Goal: Task Accomplishment & Management: Manage account settings

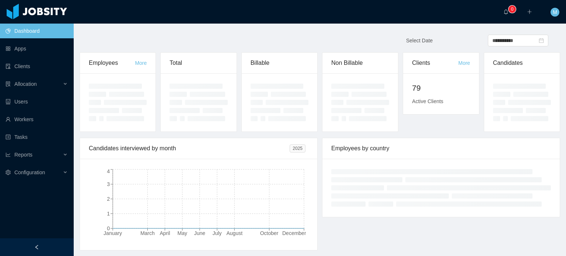
click at [166, 127] on div at bounding box center [198, 102] width 75 height 58
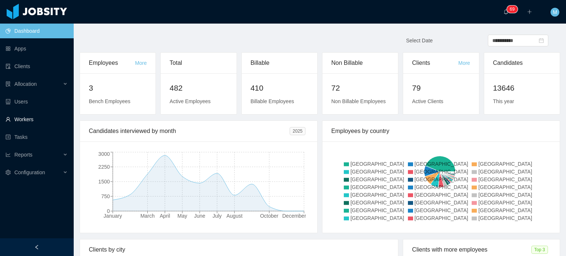
click at [42, 117] on link "Workers" at bounding box center [37, 119] width 62 height 15
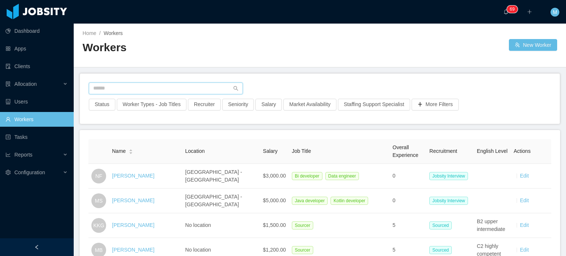
click at [152, 89] on input "text" at bounding box center [166, 88] width 154 height 12
paste input "**********"
type input "**********"
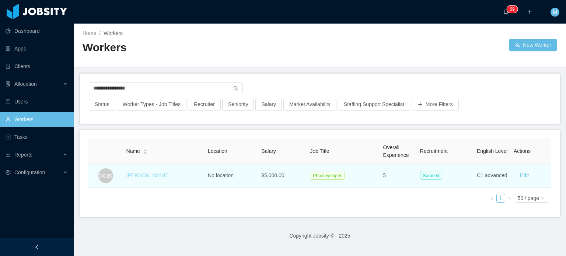
click at [165, 173] on link "Diogo Carasco da Silva" at bounding box center [147, 175] width 42 height 6
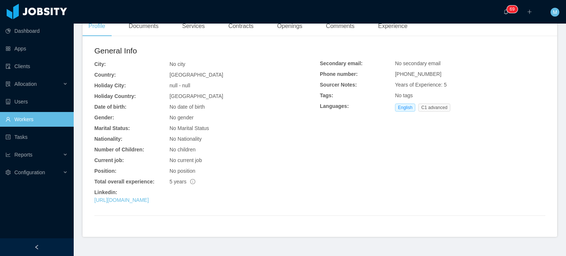
scroll to position [172, 0]
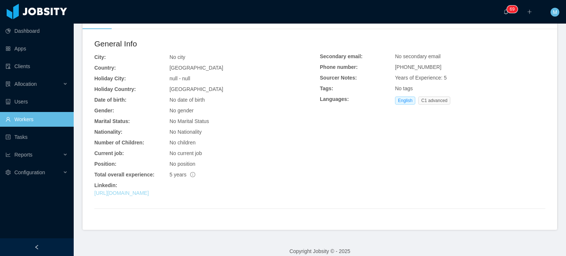
click at [149, 192] on link "https://www.linkedin.com/in/diogocarasco" at bounding box center [121, 193] width 54 height 6
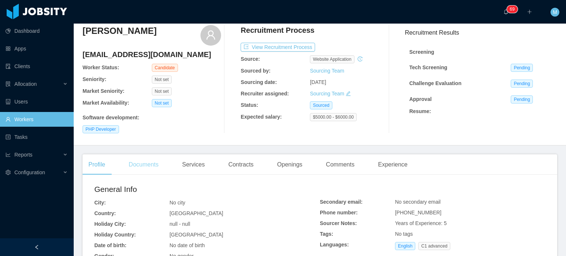
click at [144, 159] on div "Documents" at bounding box center [144, 164] width 42 height 21
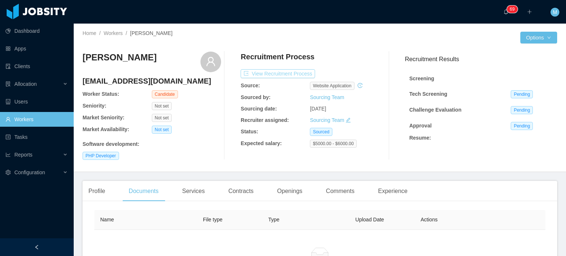
click at [299, 73] on button "View Recruitment Process" at bounding box center [277, 73] width 74 height 9
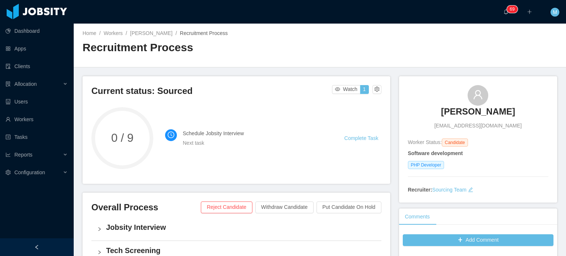
click at [451, 108] on h3 "Diogo Carasco da Silva" at bounding box center [478, 112] width 74 height 12
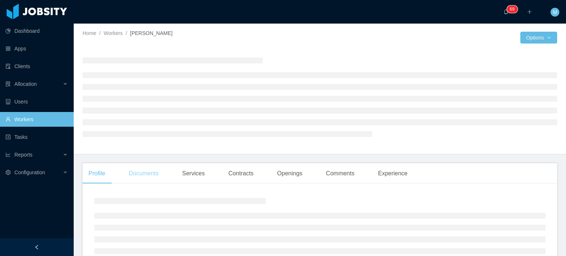
click at [161, 175] on div "Documents" at bounding box center [144, 173] width 42 height 21
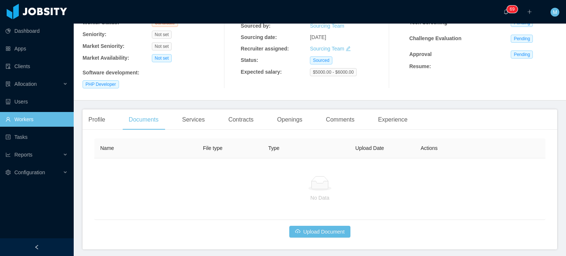
scroll to position [99, 0]
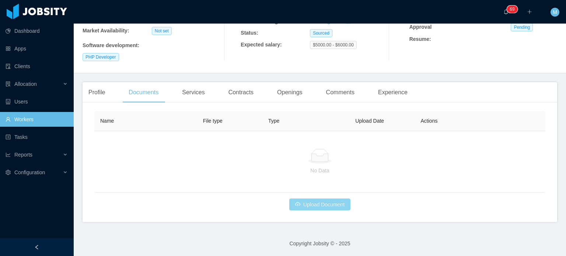
click at [331, 206] on button "Upload Document" at bounding box center [319, 204] width 61 height 12
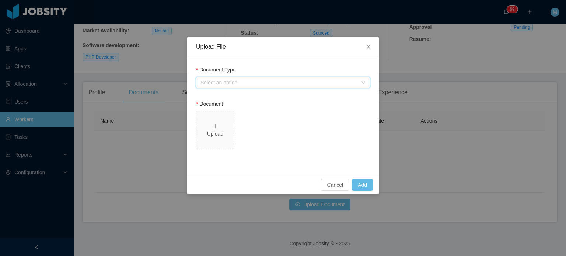
click at [250, 77] on div "Select an option" at bounding box center [280, 82] width 160 height 11
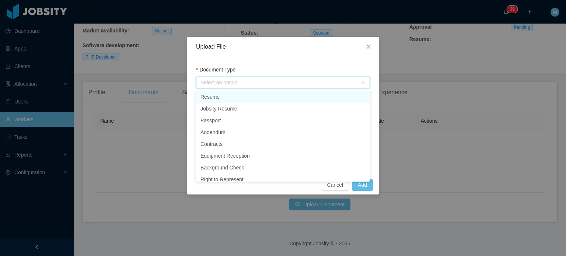
click at [242, 91] on li "Resume" at bounding box center [283, 97] width 174 height 12
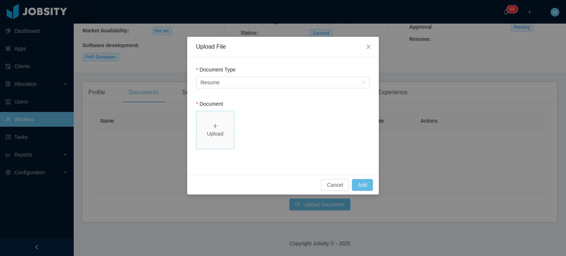
click at [219, 126] on div "Upload" at bounding box center [215, 129] width 32 height 15
click at [368, 183] on button "Add" at bounding box center [362, 185] width 21 height 12
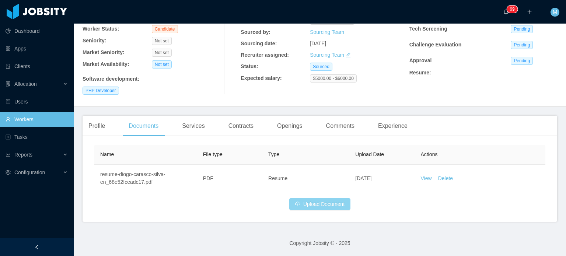
scroll to position [65, 0]
click at [96, 132] on div "Profile" at bounding box center [96, 126] width 28 height 21
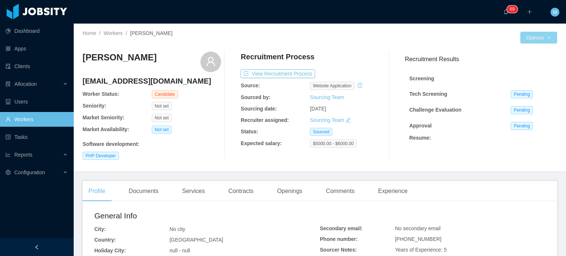
click at [544, 37] on button "Options" at bounding box center [538, 38] width 37 height 12
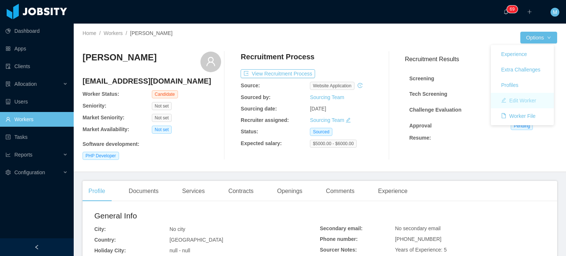
click at [524, 106] on button "Edit Worker" at bounding box center [518, 101] width 47 height 12
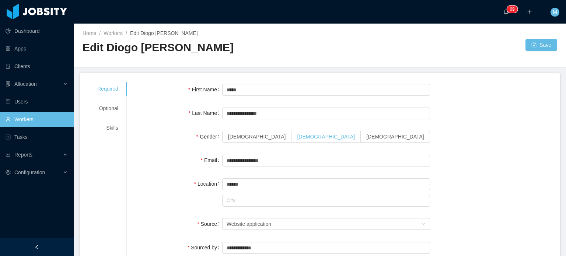
click at [291, 141] on label "Male" at bounding box center [325, 137] width 69 height 12
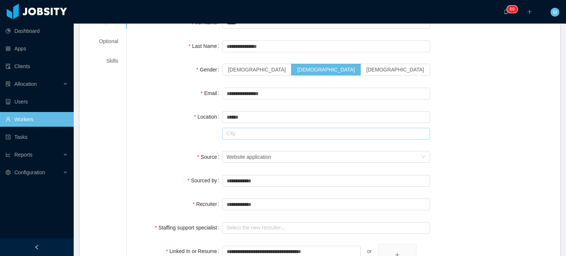
scroll to position [74, 0]
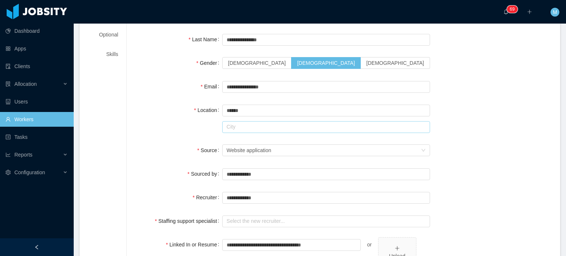
click at [284, 121] on input "text" at bounding box center [326, 127] width 208 height 12
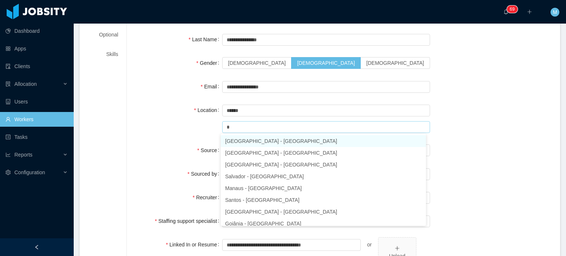
click at [277, 135] on ul "São Paulo - São Paulo Belo Horizonte - Minas Gerais Brasília - Distrito Federal…" at bounding box center [323, 180] width 205 height 92
click at [278, 138] on li "São Paulo - São Paulo" at bounding box center [323, 141] width 205 height 12
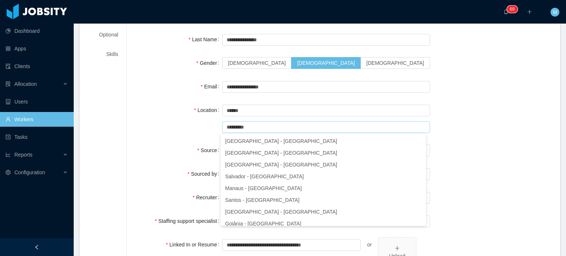
type input "*********"
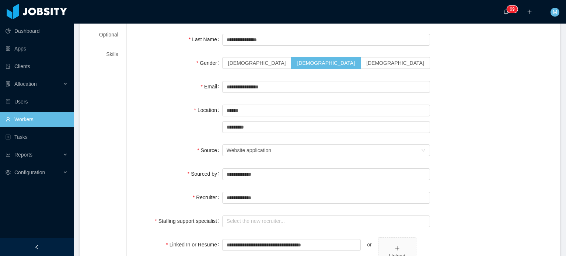
click at [426, 138] on div "**********" at bounding box center [343, 218] width 415 height 421
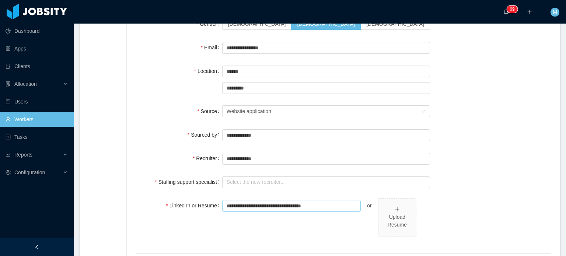
scroll to position [184, 0]
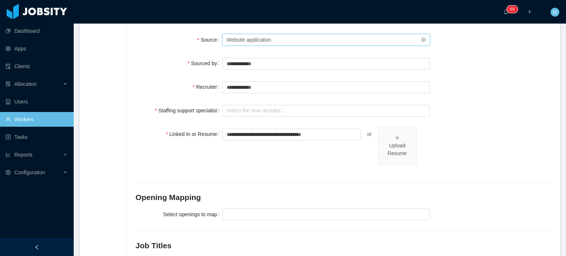
click at [280, 45] on div "Seniority Website application" at bounding box center [326, 40] width 208 height 12
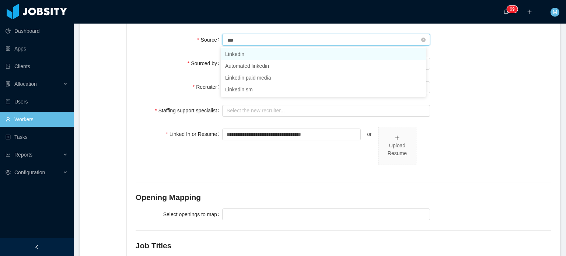
type input "****"
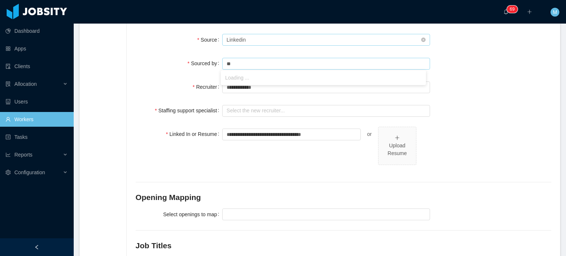
type input "*"
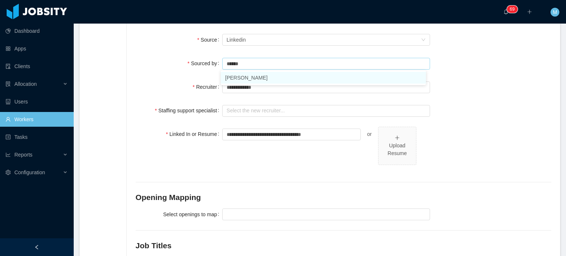
click at [292, 72] on li "Martin Roldan" at bounding box center [323, 78] width 205 height 12
type input "**********"
click at [289, 83] on input "text" at bounding box center [326, 87] width 208 height 12
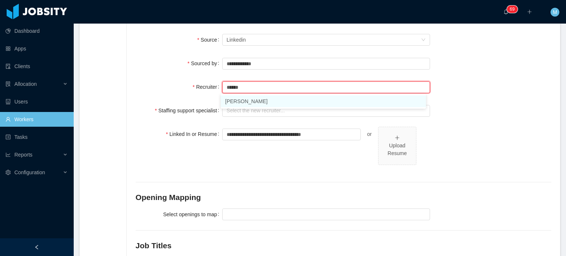
click at [282, 102] on li "Martin Roldan" at bounding box center [323, 101] width 205 height 12
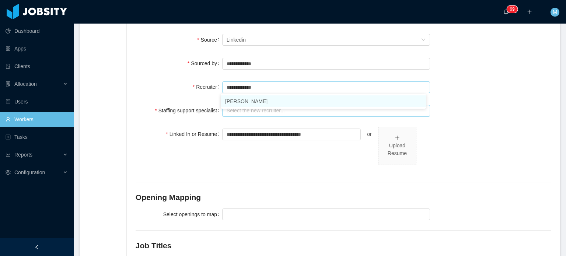
type input "**********"
click at [282, 110] on input "text" at bounding box center [326, 111] width 208 height 12
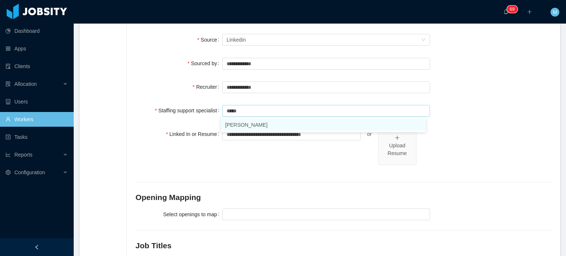
click at [290, 125] on li "Ninna Meister" at bounding box center [323, 125] width 205 height 12
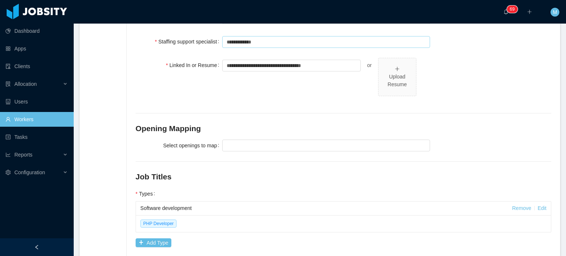
scroll to position [258, 0]
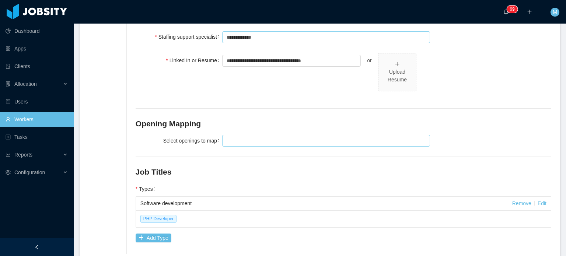
type input "**********"
click at [252, 140] on div at bounding box center [324, 140] width 201 height 11
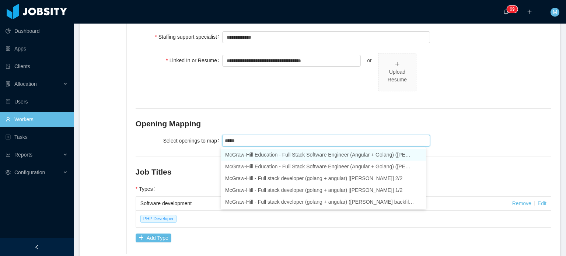
type input "*****"
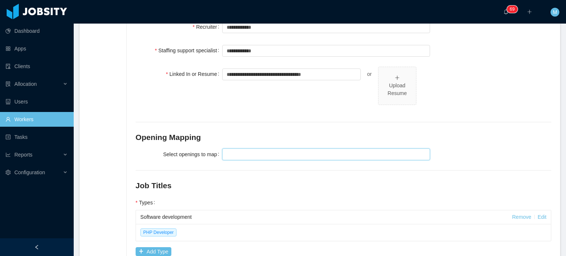
scroll to position [221, 0]
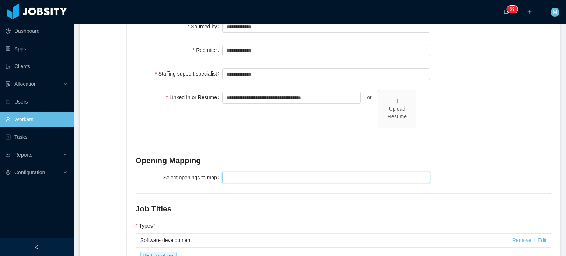
click at [255, 177] on div at bounding box center [324, 177] width 201 height 11
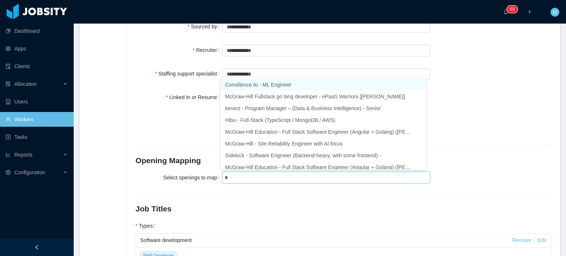
type input "**"
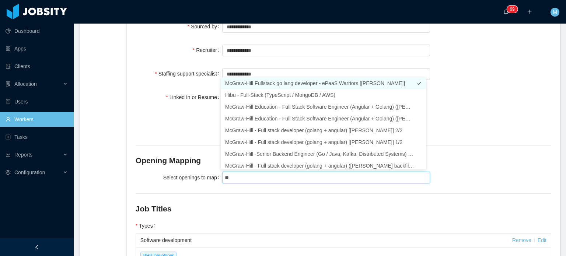
click at [353, 82] on li "[PERSON_NAME] Fullstack go lang developer - ePaaS Warriors [[PERSON_NAME]]" at bounding box center [323, 83] width 205 height 12
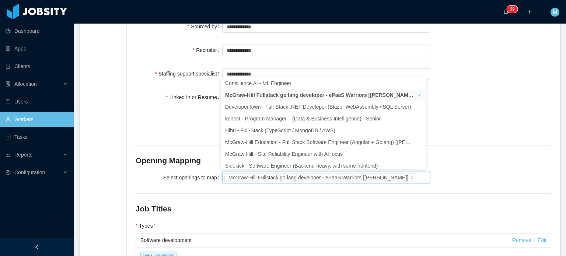
scroll to position [15, 0]
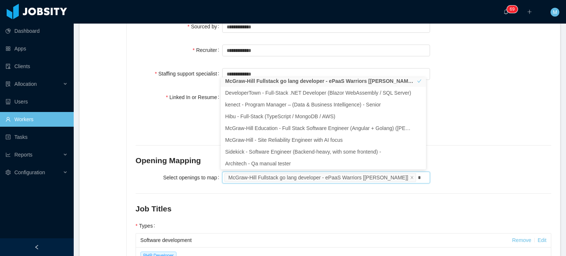
type input "**"
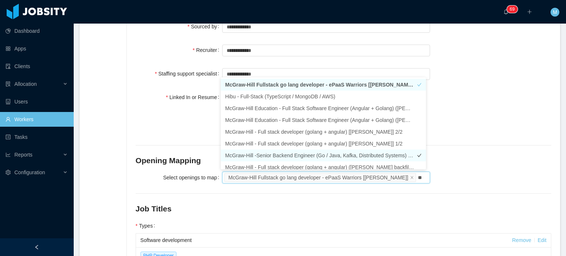
scroll to position [4, 0]
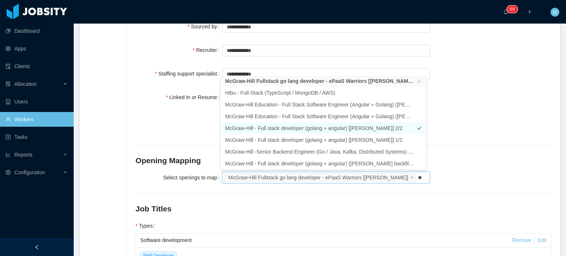
click at [350, 129] on li "[PERSON_NAME] - Full stack developer (golang + angular) [[PERSON_NAME]] 2/2" at bounding box center [323, 128] width 205 height 12
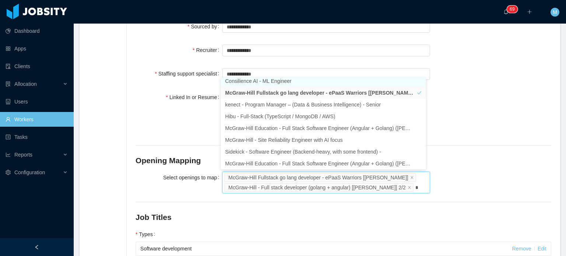
type input "**"
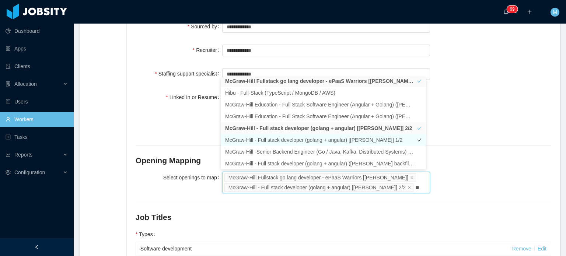
click at [381, 142] on li "[PERSON_NAME] - Full stack developer (golang + angular) [[PERSON_NAME]] 1/2" at bounding box center [323, 140] width 205 height 12
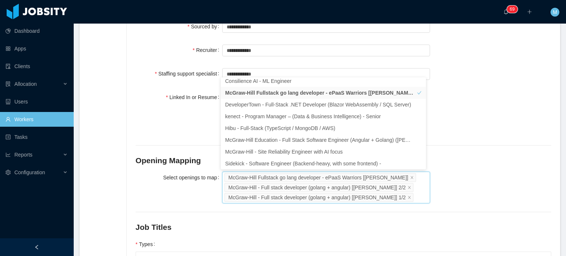
scroll to position [39, 0]
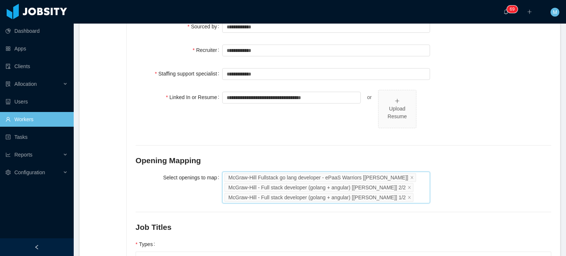
click at [402, 195] on div "McGraw-Hill Fullstack go lang developer - ePaaS Warriors [Mohammed Zayeem] McGr…" at bounding box center [326, 188] width 208 height 32
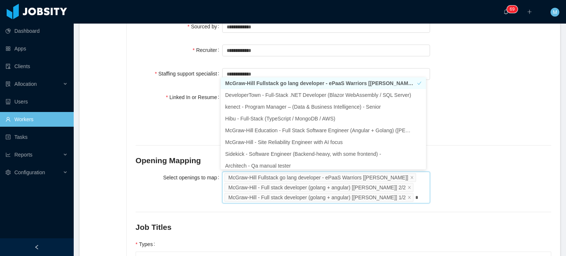
type input "**"
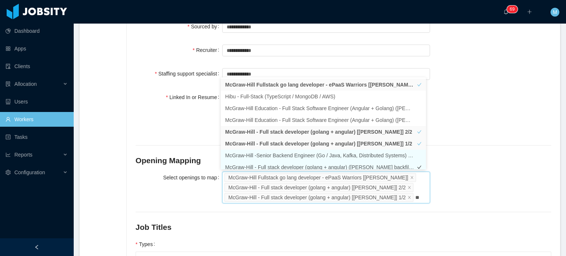
scroll to position [4, 0]
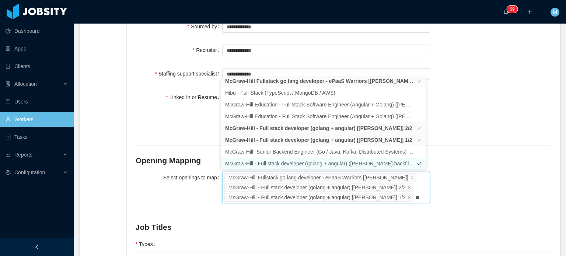
click at [371, 165] on li "[PERSON_NAME] - Full stack developer (golang + angular) ([PERSON_NAME] backfill…" at bounding box center [323, 164] width 205 height 12
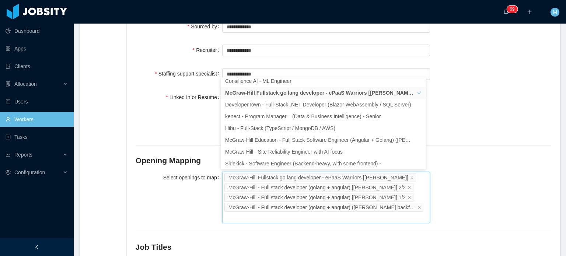
click at [175, 183] on div "Select openings to map" at bounding box center [179, 177] width 87 height 15
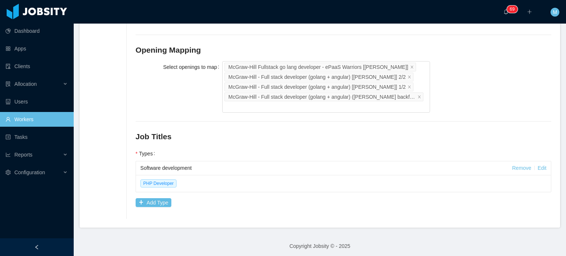
scroll to position [333, 0]
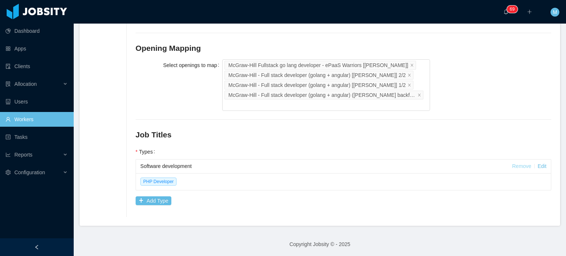
click at [512, 166] on link "Remove" at bounding box center [521, 166] width 19 height 6
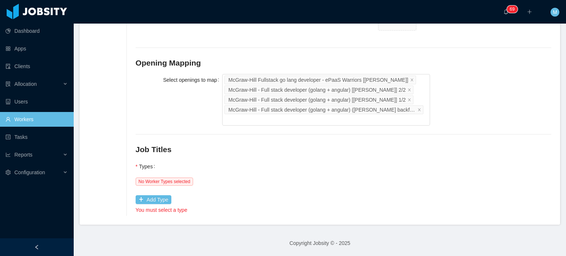
scroll to position [318, 0]
click at [159, 200] on button "Add Type" at bounding box center [154, 200] width 36 height 9
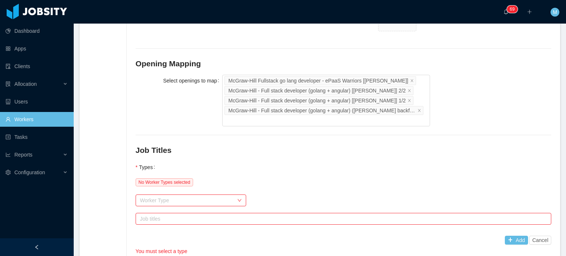
click at [172, 198] on div "Worker Type" at bounding box center [187, 200] width 94 height 7
click at [197, 206] on div "Worker Type go" at bounding box center [343, 200] width 415 height 15
click at [209, 199] on div "Worker Type" at bounding box center [187, 200] width 94 height 7
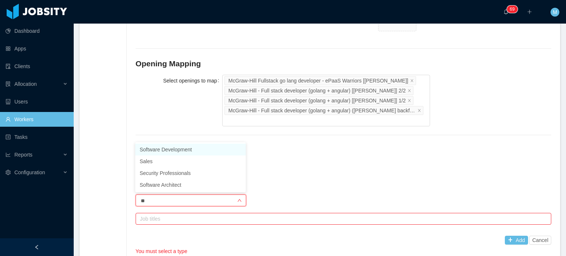
type input "***"
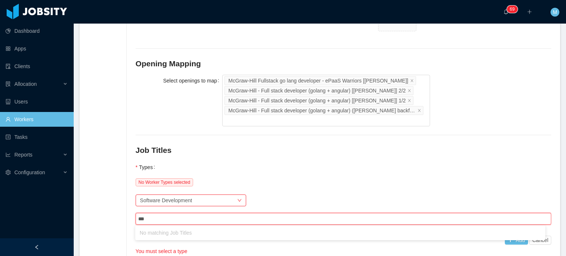
type input "**"
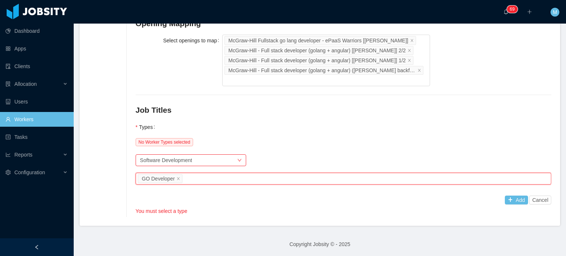
scroll to position [358, 0]
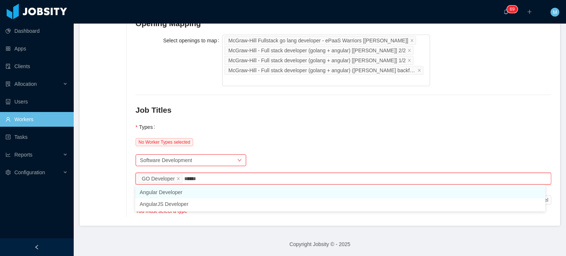
type input "*******"
type input "*"
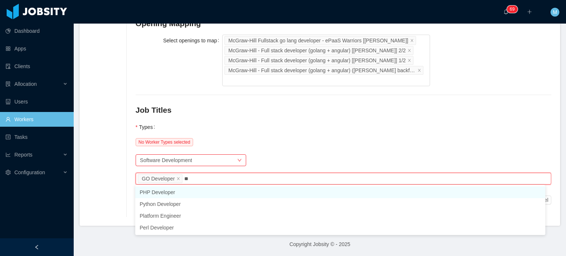
type input "***"
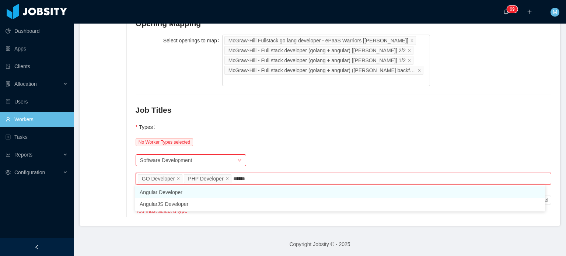
type input "*******"
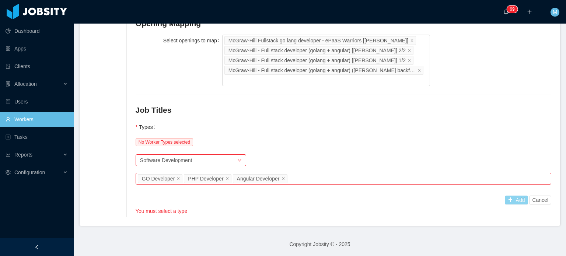
click at [512, 201] on button "Add" at bounding box center [515, 200] width 23 height 9
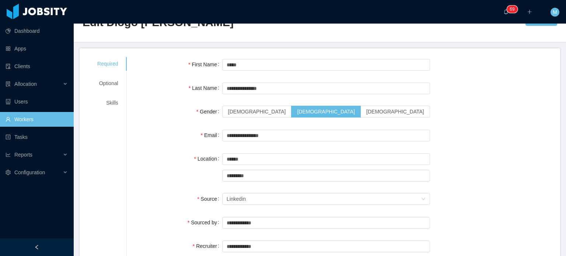
scroll to position [0, 0]
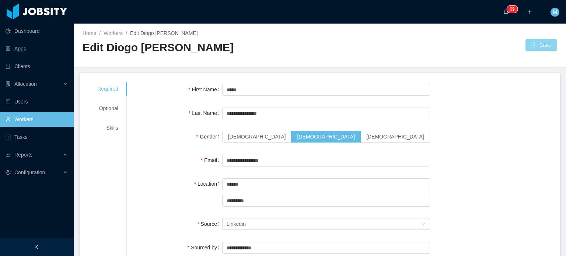
click at [539, 46] on button "Save" at bounding box center [541, 45] width 32 height 12
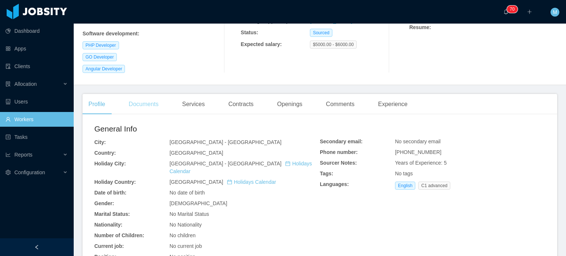
click at [156, 113] on div "Documents" at bounding box center [144, 104] width 42 height 21
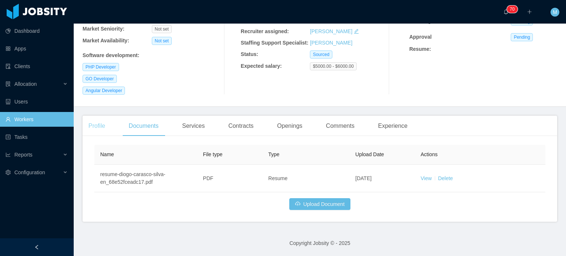
click at [106, 134] on div "Profile" at bounding box center [96, 126] width 28 height 21
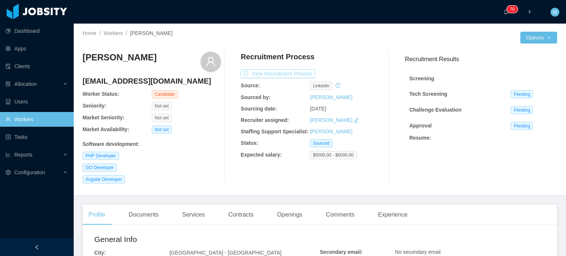
click at [277, 76] on button "View Recruitment Process" at bounding box center [277, 73] width 74 height 9
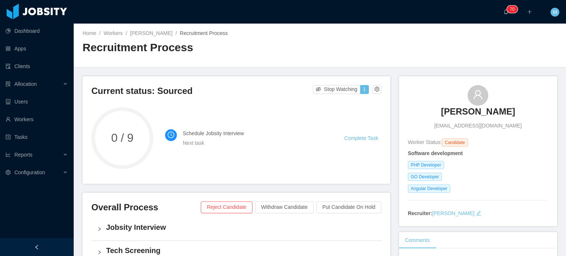
click at [368, 132] on li "Schedule Jobsity Interview Next task Complete Task" at bounding box center [273, 138] width 216 height 27
click at [368, 137] on link "Complete Task" at bounding box center [361, 138] width 34 height 6
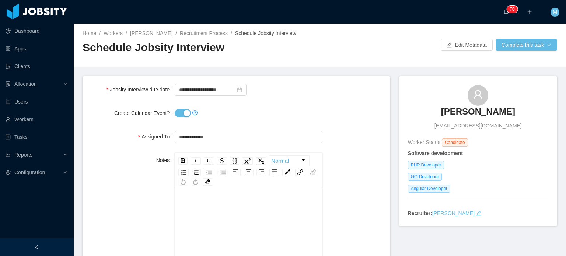
click at [207, 207] on div "rdw-editor" at bounding box center [248, 208] width 136 height 15
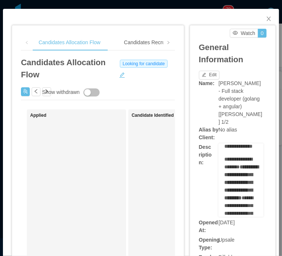
scroll to position [221, 0]
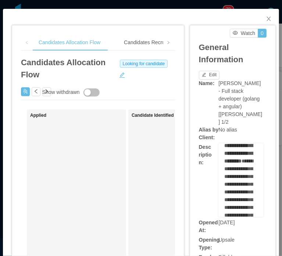
click at [241, 113] on div "**********" at bounding box center [242, 36] width 34 height 155
click at [245, 113] on div "**********" at bounding box center [242, 36] width 34 height 155
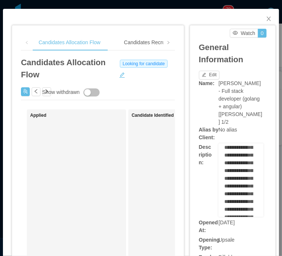
drag, startPoint x: 234, startPoint y: 150, endPoint x: 238, endPoint y: 157, distance: 8.7
click at [238, 96] on span "**********" at bounding box center [239, 89] width 28 height 13
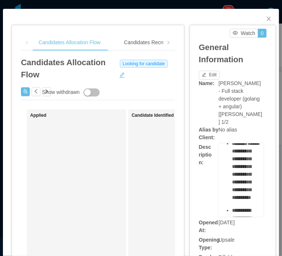
drag, startPoint x: 237, startPoint y: 135, endPoint x: 243, endPoint y: 157, distance: 22.9
click at [239, 132] on span "**********" at bounding box center [241, 71] width 32 height 121
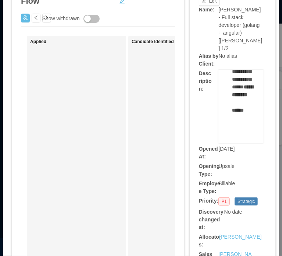
scroll to position [1362, 0]
drag, startPoint x: 237, startPoint y: 95, endPoint x: 240, endPoint y: 107, distance: 12.5
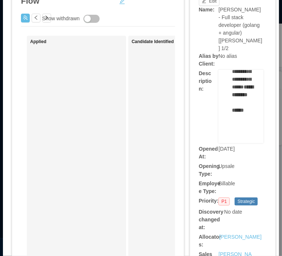
drag, startPoint x: 236, startPoint y: 96, endPoint x: 238, endPoint y: 105, distance: 9.7
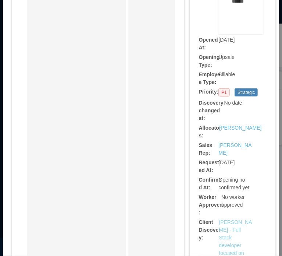
scroll to position [221, 0]
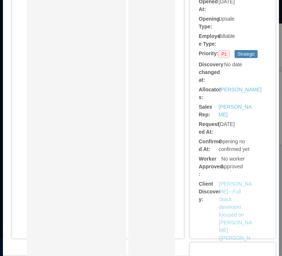
click at [227, 181] on link "McGraw-Hill - Full Stack developer focused on Golang (Daniel Bittar backfill)[V…" at bounding box center [235, 222] width 33 height 83
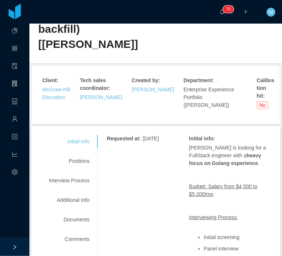
scroll to position [110, 0]
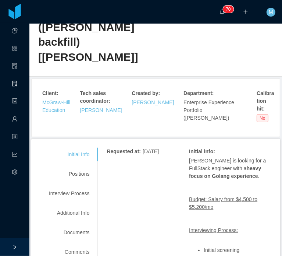
click at [221, 157] on p "[PERSON_NAME] is looking for a FullStack engineer with a heavy focus on Golang …" at bounding box center [230, 168] width 82 height 23
click at [227, 165] on strong "heavy focus on Golang experience" at bounding box center [225, 172] width 72 height 14
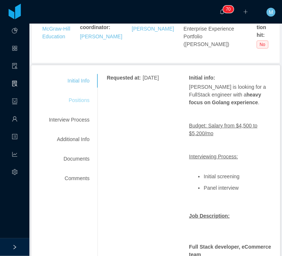
click at [80, 94] on div "Positions" at bounding box center [69, 101] width 58 height 14
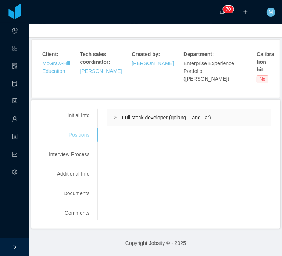
scroll to position [134, 0]
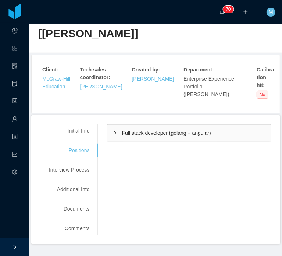
drag, startPoint x: 109, startPoint y: 121, endPoint x: 115, endPoint y: 119, distance: 6.3
click at [109, 124] on div "Full stack developer (golang + angular)" at bounding box center [189, 132] width 164 height 17
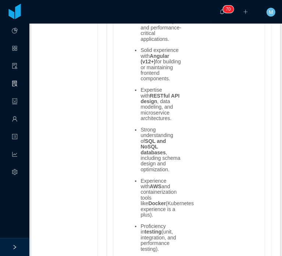
scroll to position [1460, 0]
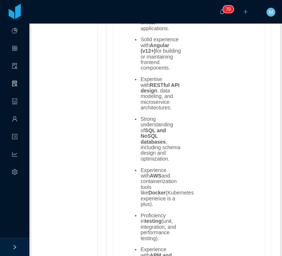
drag, startPoint x: 150, startPoint y: 115, endPoint x: 158, endPoint y: 118, distance: 7.8
click at [151, 127] on strong "SQL and NoSQL databases" at bounding box center [153, 135] width 25 height 17
click at [158, 127] on strong "SQL and NoSQL databases" at bounding box center [153, 135] width 25 height 17
drag, startPoint x: 162, startPoint y: 122, endPoint x: 144, endPoint y: 107, distance: 23.2
click at [144, 116] on li "Strong understanding of SQL and NoSQL databases , including schema design and o…" at bounding box center [161, 138] width 41 height 45
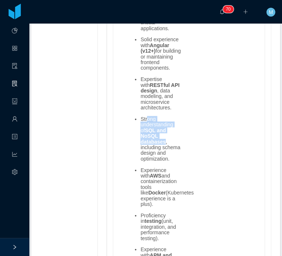
click at [144, 116] on li "Strong understanding of SQL and NoSQL databases , including schema design and o…" at bounding box center [161, 138] width 41 height 45
drag, startPoint x: 144, startPoint y: 100, endPoint x: 174, endPoint y: 110, distance: 31.7
click at [168, 109] on ul "8+ years of hands-on software development experience, with strong backend exper…" at bounding box center [154, 156] width 56 height 443
click at [174, 116] on li "Strong understanding of SQL and NoSQL databases , including schema design and o…" at bounding box center [161, 138] width 41 height 45
drag, startPoint x: 171, startPoint y: 124, endPoint x: 137, endPoint y: 108, distance: 37.9
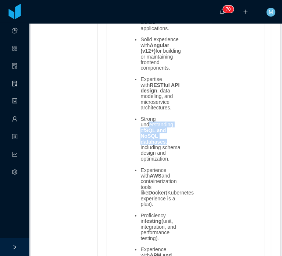
click at [137, 108] on ul "8+ years of hands-on software development experience, with strong backend exper…" at bounding box center [154, 156] width 56 height 443
drag, startPoint x: 143, startPoint y: 114, endPoint x: 165, endPoint y: 132, distance: 29.0
click at [165, 132] on li "Strong understanding of SQL and NoSQL databases , including schema design and o…" at bounding box center [161, 138] width 41 height 45
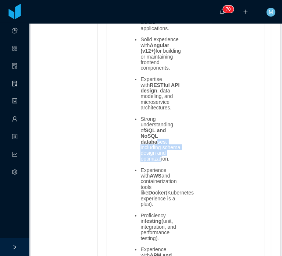
drag, startPoint x: 160, startPoint y: 143, endPoint x: 150, endPoint y: 106, distance: 38.4
click at [150, 116] on li "Strong understanding of SQL and NoSQL databases , including schema design and o…" at bounding box center [161, 138] width 41 height 45
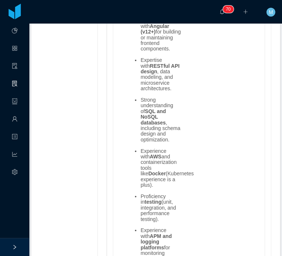
scroll to position [1497, 0]
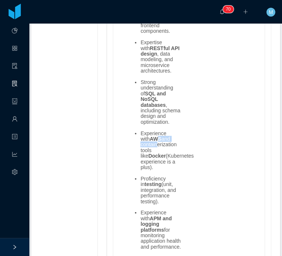
click at [168, 139] on li "Experience with AWS and containerization tools like Docker (Kubernetes experien…" at bounding box center [161, 151] width 41 height 40
click at [169, 140] on li "Experience with AWS and containerization tools like Docker (Kubernetes experien…" at bounding box center [161, 151] width 41 height 40
drag, startPoint x: 160, startPoint y: 156, endPoint x: 146, endPoint y: 129, distance: 30.6
click at [146, 131] on li "Experience with AWS and containerization tools like Docker (Kubernetes experien…" at bounding box center [161, 151] width 41 height 40
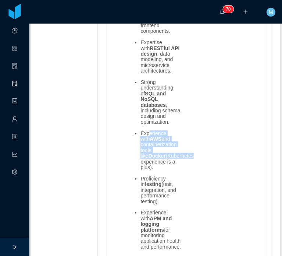
drag, startPoint x: 148, startPoint y: 118, endPoint x: 168, endPoint y: 147, distance: 35.5
click at [168, 147] on li "Experience with AWS and containerization tools like Docker (Kubernetes experien…" at bounding box center [161, 151] width 41 height 40
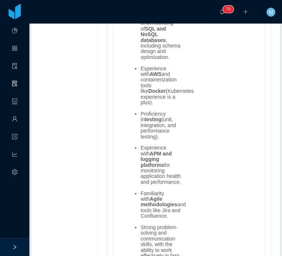
scroll to position [1570, 0]
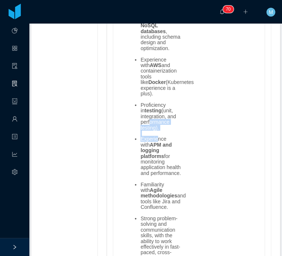
drag, startPoint x: 146, startPoint y: 109, endPoint x: 158, endPoint y: 131, distance: 25.5
click at [157, 131] on ul "8+ years of hands-on software development experience, with strong backend exper…" at bounding box center [154, 45] width 56 height 443
click at [159, 155] on li "Experience with APM and logging platforms for monitoring application health and…" at bounding box center [161, 156] width 41 height 40
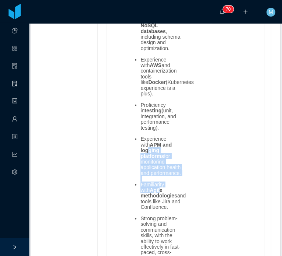
drag, startPoint x: 145, startPoint y: 148, endPoint x: 150, endPoint y: 179, distance: 31.4
click at [150, 179] on ul "8+ years of hands-on software development experience, with strong backend exper…" at bounding box center [154, 45] width 56 height 443
click at [150, 187] on strong "Agile methodologies" at bounding box center [159, 192] width 37 height 11
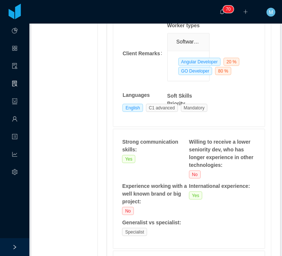
scroll to position [381, 0]
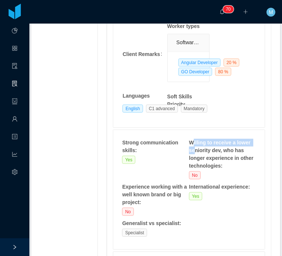
drag, startPoint x: 189, startPoint y: 130, endPoint x: 211, endPoint y: 142, distance: 24.8
click at [207, 141] on div "Willing to receive a lower seniority dev, who has longer experience in other te…" at bounding box center [221, 154] width 65 height 31
click at [212, 143] on strong "Willing to receive a lower seniority dev, who has longer experience in other te…" at bounding box center [222, 154] width 66 height 29
drag, startPoint x: 198, startPoint y: 130, endPoint x: 215, endPoint y: 148, distance: 24.5
click at [215, 148] on strong "Willing to receive a lower seniority dev, who has longer experience in other te…" at bounding box center [222, 154] width 66 height 29
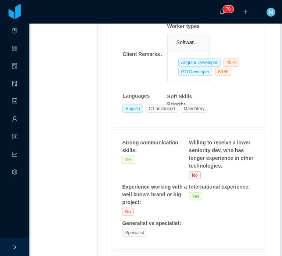
click at [215, 148] on strong "Willing to receive a lower seniority dev, who has longer experience in other te…" at bounding box center [222, 154] width 66 height 29
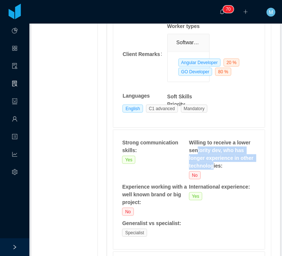
drag, startPoint x: 193, startPoint y: 131, endPoint x: 209, endPoint y: 147, distance: 22.4
click at [209, 147] on strong "Willing to receive a lower seniority dev, who has longer experience in other te…" at bounding box center [222, 154] width 66 height 29
click at [210, 147] on strong "Willing to receive a lower seniority dev, who has longer experience in other te…" at bounding box center [222, 154] width 66 height 29
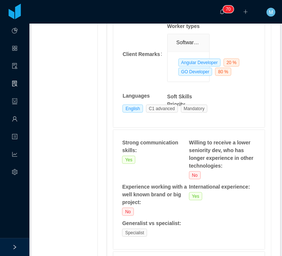
drag, startPoint x: 123, startPoint y: 135, endPoint x: 131, endPoint y: 137, distance: 8.0
click at [130, 137] on div "Strong communication skills : Yes Willing to receive a lower seniority dev, who…" at bounding box center [189, 189] width 152 height 119
click at [131, 139] on div "Strong communication skills :" at bounding box center [154, 146] width 65 height 15
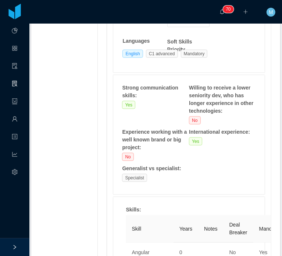
scroll to position [455, 0]
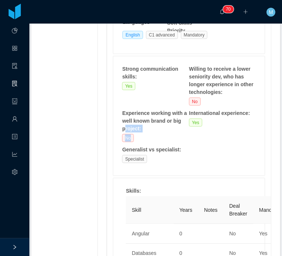
drag, startPoint x: 125, startPoint y: 112, endPoint x: 151, endPoint y: 120, distance: 27.0
click at [142, 117] on div "Experience working with a well known brand or big project : No" at bounding box center [155, 125] width 67 height 33
click at [151, 134] on div "No" at bounding box center [155, 138] width 67 height 8
drag, startPoint x: 132, startPoint y: 101, endPoint x: 163, endPoint y: 109, distance: 32.4
click at [155, 109] on div "Experience working with a well known brand or big project :" at bounding box center [154, 120] width 65 height 23
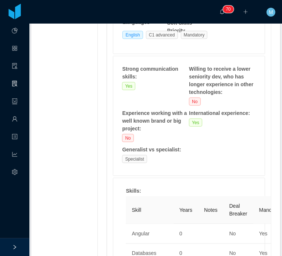
click at [163, 109] on div "Experience working with a well known brand or big project :" at bounding box center [154, 120] width 65 height 23
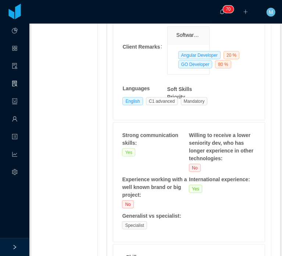
scroll to position [381, 0]
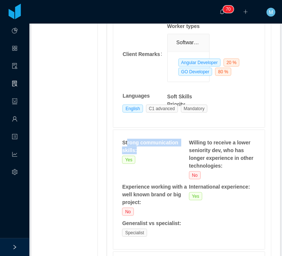
drag, startPoint x: 124, startPoint y: 125, endPoint x: 141, endPoint y: 136, distance: 20.2
click at [137, 139] on div "Strong communication skills :" at bounding box center [154, 146] width 65 height 15
click at [141, 139] on div "Strong communication skills :" at bounding box center [154, 146] width 65 height 15
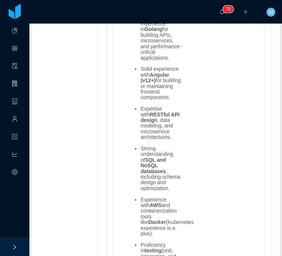
scroll to position [1449, 0]
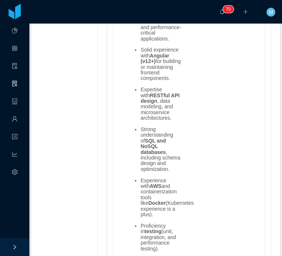
drag, startPoint x: 137, startPoint y: 84, endPoint x: 150, endPoint y: 96, distance: 18.0
click at [150, 96] on ul "8+ years of hands-on software development experience, with strong backend exper…" at bounding box center [154, 166] width 56 height 443
click at [150, 96] on li "Expertise with RESTful API design , data modeling, and microservice architectur…" at bounding box center [161, 104] width 41 height 34
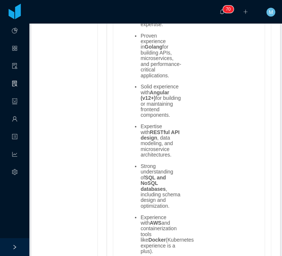
drag, startPoint x: 145, startPoint y: 83, endPoint x: 147, endPoint y: 94, distance: 11.3
click at [147, 94] on li "Solid experience with Angular (v12+) for building or maintaining frontend compo…" at bounding box center [161, 101] width 41 height 34
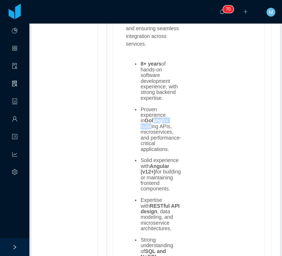
drag, startPoint x: 147, startPoint y: 94, endPoint x: 154, endPoint y: 109, distance: 16.6
click at [153, 108] on li "Proven experience in Golang for building APIs, microservices, and performance-c…" at bounding box center [161, 129] width 41 height 45
click at [154, 109] on li "Proven experience in Golang for building APIs, microservices, and performance-c…" at bounding box center [161, 129] width 41 height 45
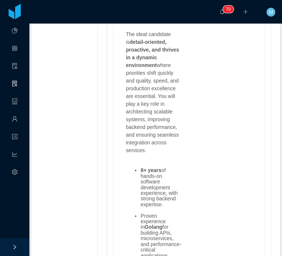
scroll to position [1228, 0]
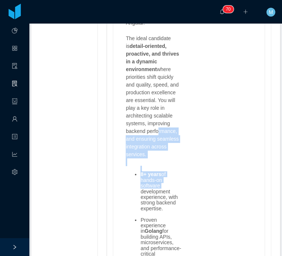
drag, startPoint x: 154, startPoint y: 107, endPoint x: 166, endPoint y: 162, distance: 56.6
click at [166, 162] on span "We are seeking a Senior Full Stack Developer to join our eCommerce team , respo…" at bounding box center [154, 248] width 56 height 721
click at [166, 172] on li "8+ years of hands-on software development experience, with strong backend exper…" at bounding box center [161, 192] width 41 height 40
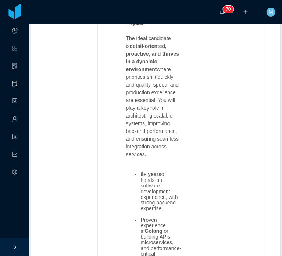
drag, startPoint x: 149, startPoint y: 79, endPoint x: 155, endPoint y: 102, distance: 23.9
click at [152, 95] on p "The ideal candidate is detail-oriented, proactive, and thrives in a dynamic env…" at bounding box center [154, 97] width 56 height 124
click at [155, 102] on p "The ideal candidate is detail-oriented, proactive, and thrives in a dynamic env…" at bounding box center [154, 97] width 56 height 124
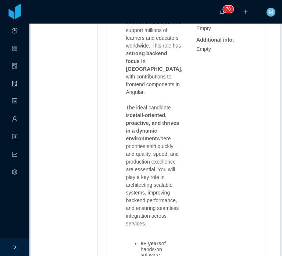
scroll to position [1155, 0]
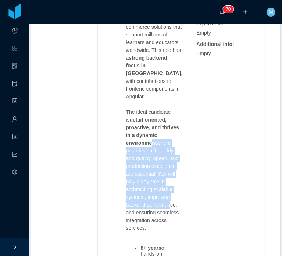
drag, startPoint x: 151, startPoint y: 117, endPoint x: 167, endPoint y: 180, distance: 64.7
click at [167, 180] on p "The ideal candidate is detail-oriented, proactive, and thrives in a dynamic env…" at bounding box center [154, 170] width 56 height 124
click at [168, 180] on p "The ideal candidate is detail-oriented, proactive, and thrives in a dynamic env…" at bounding box center [154, 170] width 56 height 124
click at [165, 132] on p "The ideal candidate is detail-oriented, proactive, and thrives in a dynamic env…" at bounding box center [154, 170] width 56 height 124
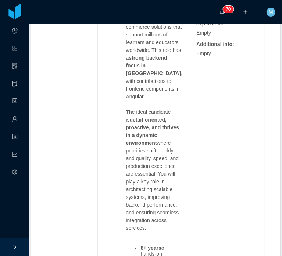
drag, startPoint x: 156, startPoint y: 98, endPoint x: 165, endPoint y: 126, distance: 28.8
click at [162, 119] on p "The ideal candidate is detail-oriented, proactive, and thrives in a dynamic env…" at bounding box center [154, 170] width 56 height 124
click at [165, 126] on p "The ideal candidate is detail-oriented, proactive, and thrives in a dynamic env…" at bounding box center [154, 170] width 56 height 124
drag, startPoint x: 150, startPoint y: 101, endPoint x: 161, endPoint y: 128, distance: 28.4
click at [153, 117] on strong "detail-oriented, proactive, and thrives in a dynamic environment" at bounding box center [152, 131] width 53 height 29
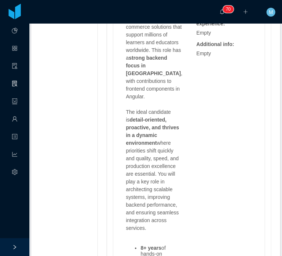
drag, startPoint x: 162, startPoint y: 131, endPoint x: 163, endPoint y: 135, distance: 3.8
click at [163, 134] on p "The ideal candidate is detail-oriented, proactive, and thrives in a dynamic env…" at bounding box center [154, 170] width 56 height 124
click at [164, 137] on p "The ideal candidate is detail-oriented, proactive, and thrives in a dynamic env…" at bounding box center [154, 170] width 56 height 124
click at [152, 117] on strong "detail-oriented, proactive, and thrives in a dynamic environment" at bounding box center [152, 131] width 53 height 29
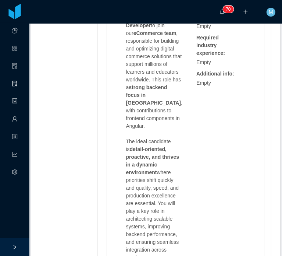
scroll to position [1081, 0]
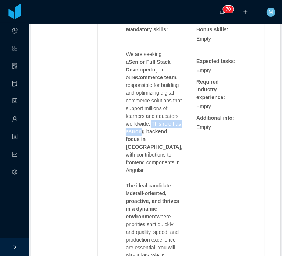
drag, startPoint x: 151, startPoint y: 104, endPoint x: 155, endPoint y: 122, distance: 17.7
click at [154, 121] on p "We are seeking a Senior Full Stack Developer to join our eCommerce team , respo…" at bounding box center [154, 112] width 56 height 124
click at [155, 129] on strong "strong backend focus in Golang" at bounding box center [153, 139] width 55 height 21
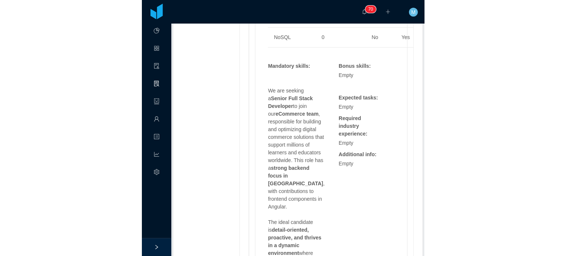
scroll to position [1044, 0]
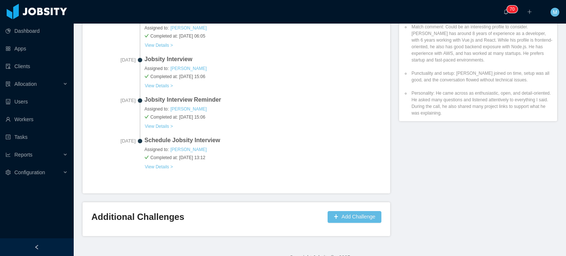
scroll to position [393, 0]
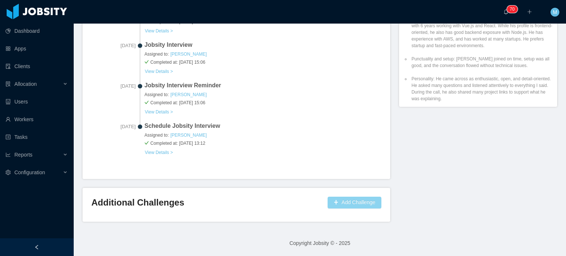
click at [355, 200] on button "Add Challenge" at bounding box center [354, 203] width 54 height 12
click at [353, 180] on button "Cancel" at bounding box center [351, 180] width 22 height 9
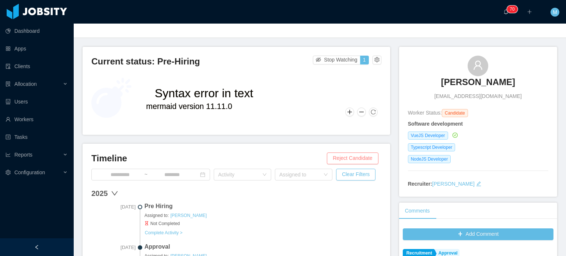
scroll to position [0, 0]
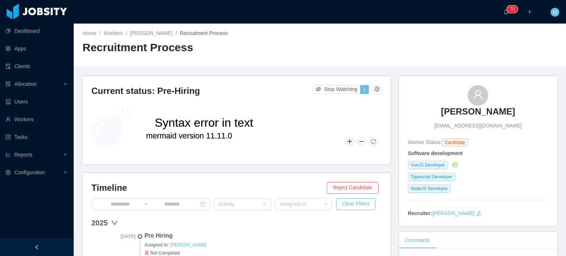
click at [468, 108] on h3 "[PERSON_NAME]" at bounding box center [478, 112] width 74 height 12
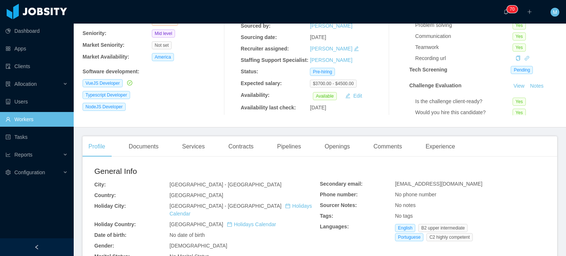
scroll to position [37, 0]
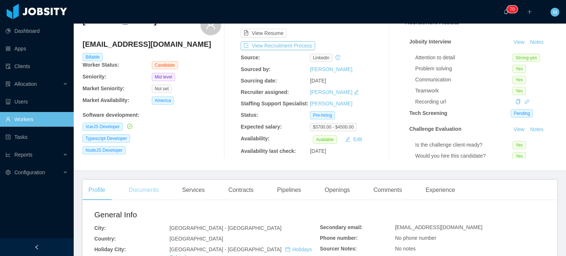
click at [156, 183] on div "Documents" at bounding box center [144, 190] width 42 height 21
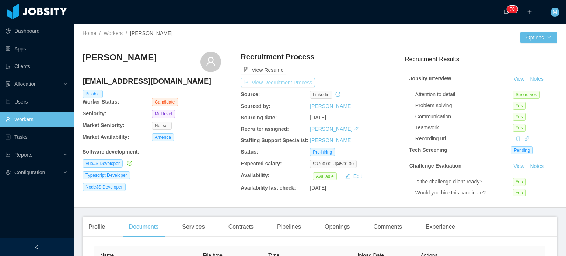
click at [293, 82] on button "View Recruitment Process" at bounding box center [277, 82] width 74 height 9
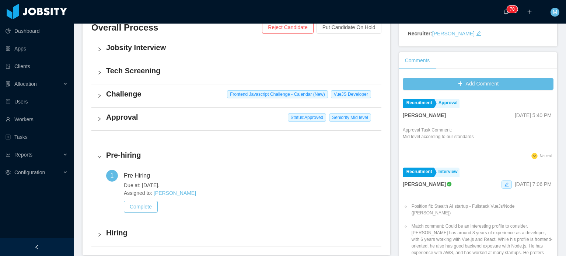
scroll to position [184, 0]
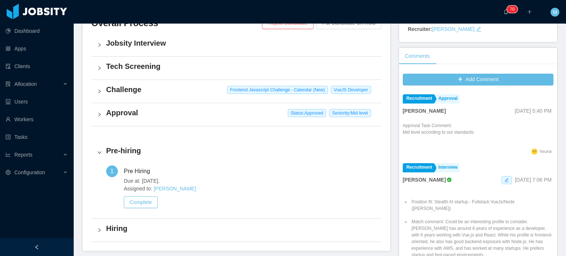
click at [98, 116] on icon "icon: right" at bounding box center [99, 114] width 4 height 4
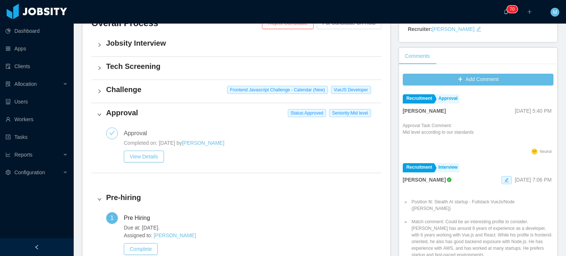
click at [100, 91] on icon "icon: right" at bounding box center [99, 91] width 2 height 4
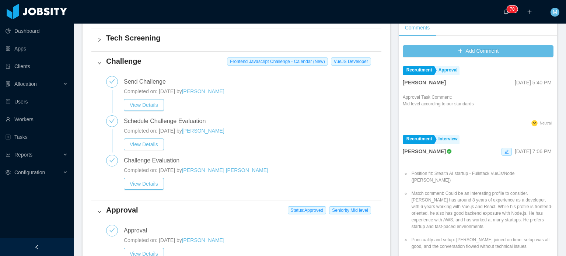
scroll to position [258, 0]
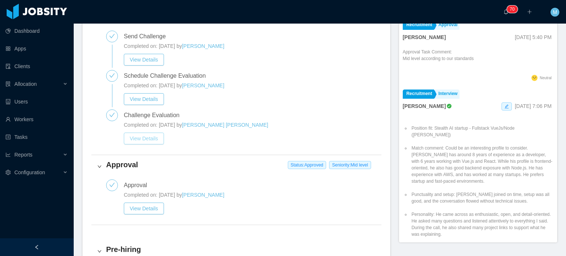
click at [152, 142] on button "View Details" at bounding box center [144, 139] width 40 height 12
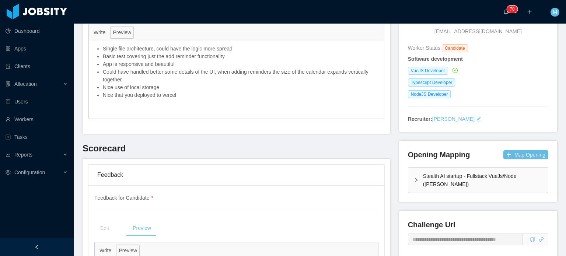
scroll to position [110, 0]
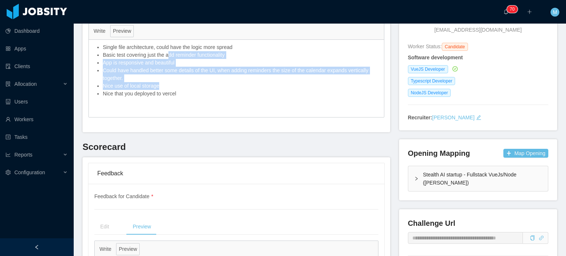
drag, startPoint x: 168, startPoint y: 56, endPoint x: 173, endPoint y: 94, distance: 37.6
click at [173, 93] on ul "Single file architecture, could have the logic more spread Basic test covering …" at bounding box center [236, 70] width 288 height 54
click at [173, 94] on li "Nice that you deployed to vercel" at bounding box center [241, 94] width 277 height 8
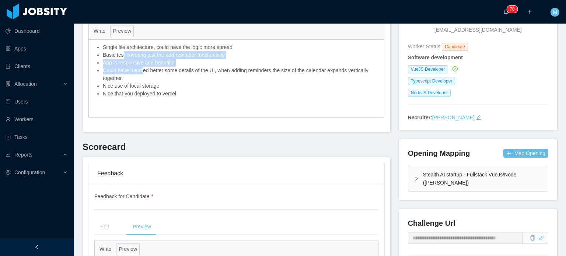
drag, startPoint x: 121, startPoint y: 54, endPoint x: 154, endPoint y: 80, distance: 42.0
click at [151, 78] on ul "Single file architecture, could have the logic more spread Basic test covering …" at bounding box center [236, 70] width 288 height 54
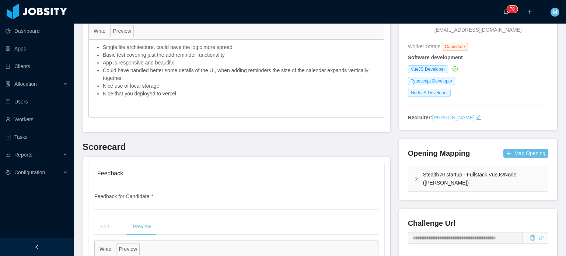
click at [163, 85] on li "Nice use of local storage" at bounding box center [241, 86] width 277 height 8
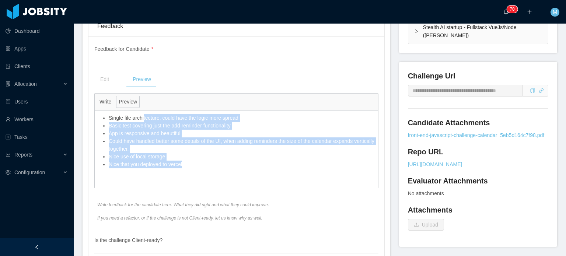
drag, startPoint x: 143, startPoint y: 110, endPoint x: 196, endPoint y: 169, distance: 78.7
click at [196, 169] on div "Single file architecture, could have the logic more spread Basic test covering …" at bounding box center [236, 140] width 283 height 61
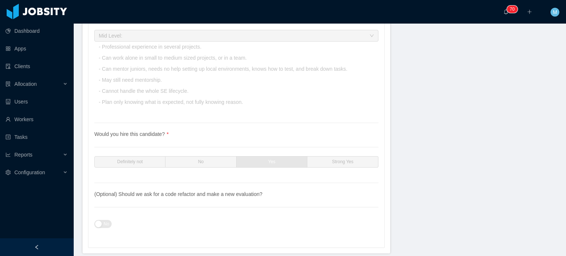
scroll to position [2554, 0]
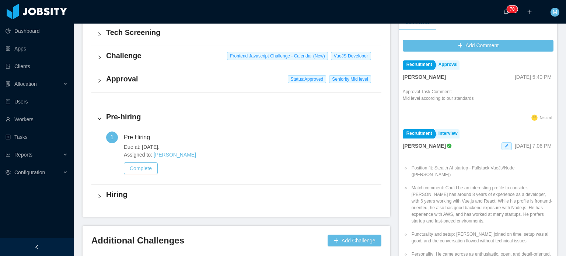
scroll to position [208, 0]
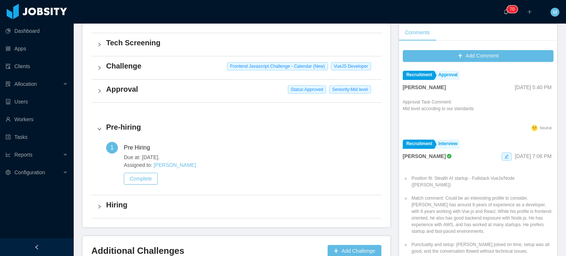
click at [108, 97] on div "Approval Status: Approved Seniority: Mid level" at bounding box center [236, 91] width 290 height 23
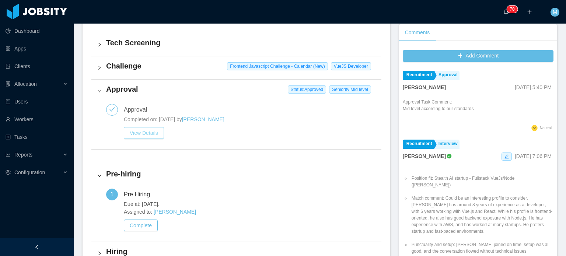
click at [141, 134] on button "View Details" at bounding box center [144, 133] width 40 height 12
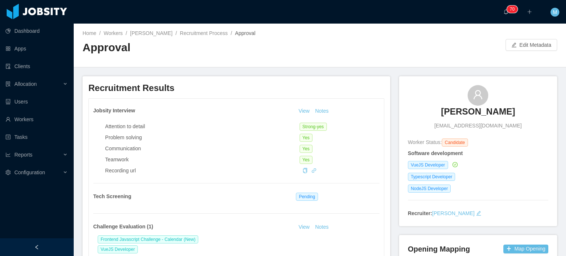
drag, startPoint x: 435, startPoint y: 125, endPoint x: 522, endPoint y: 126, distance: 87.3
click at [522, 126] on div "Luciano Horta Santos lucianohortasantos@gmail.com" at bounding box center [478, 107] width 140 height 45
drag, startPoint x: 511, startPoint y: 125, endPoint x: 428, endPoint y: 131, distance: 83.0
click at [428, 131] on div "Luciano Horta Santos lucianohortasantos@gmail.com Worker Status: Candidate Soft…" at bounding box center [478, 151] width 140 height 132
copy span "[EMAIL_ADDRESS][DOMAIN_NAME]"
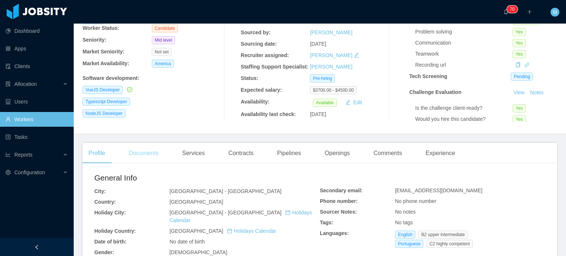
click at [163, 153] on div "Documents" at bounding box center [144, 153] width 42 height 21
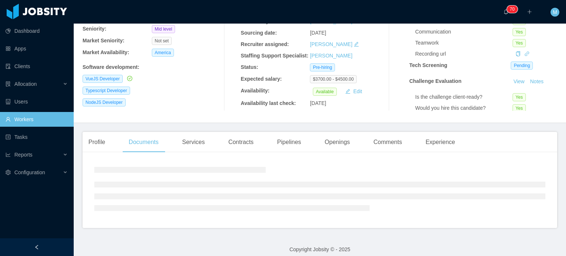
scroll to position [91, 0]
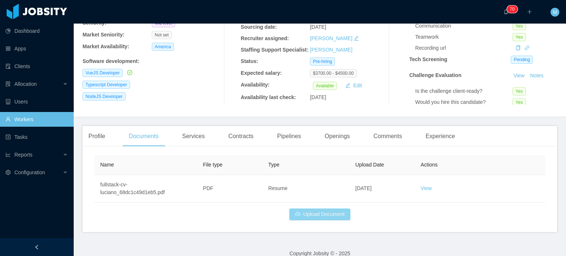
click at [339, 210] on button "Upload Document" at bounding box center [319, 214] width 61 height 12
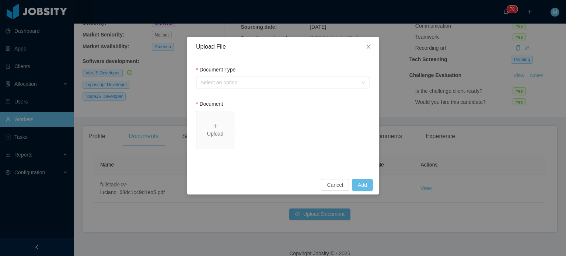
click at [289, 95] on form "Document Type Select an option Document Upload" at bounding box center [283, 111] width 174 height 91
click at [291, 87] on div "Select an option" at bounding box center [280, 82] width 160 height 11
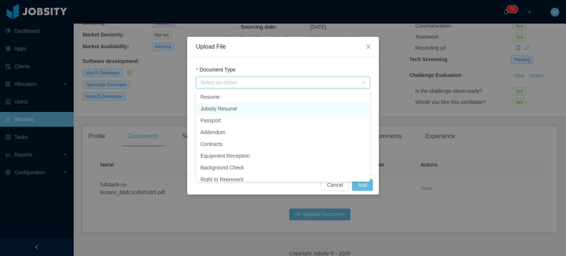
click at [237, 108] on li "Jobsity Resume" at bounding box center [283, 109] width 174 height 12
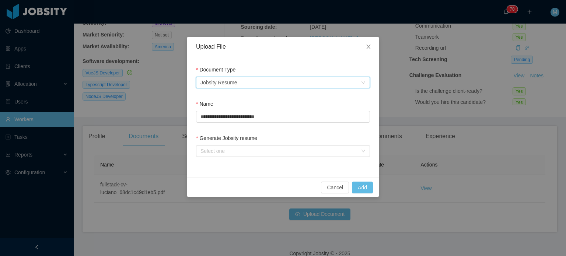
click at [219, 125] on div "**********" at bounding box center [283, 112] width 174 height 25
click at [236, 143] on div "Generate Jobsity resume" at bounding box center [283, 139] width 174 height 11
click at [240, 150] on div "Select one" at bounding box center [278, 150] width 157 height 7
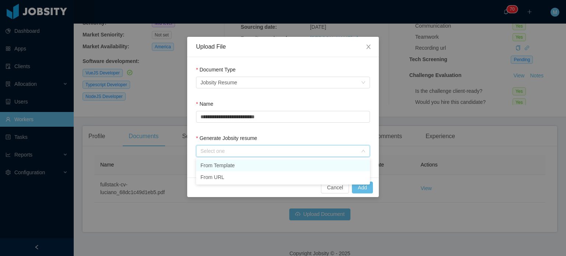
click at [241, 159] on li "From Template" at bounding box center [283, 165] width 174 height 12
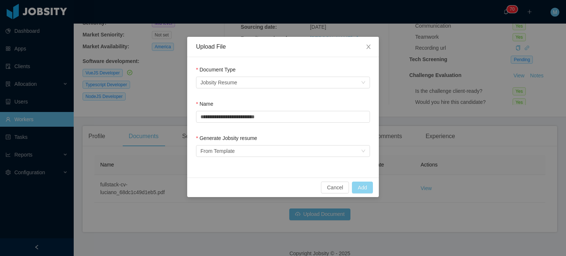
click at [363, 186] on button "Add" at bounding box center [362, 188] width 21 height 12
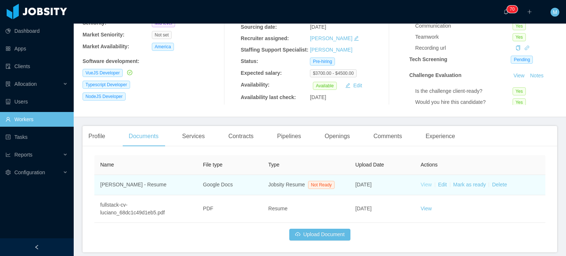
click at [426, 185] on link "View" at bounding box center [426, 185] width 11 height 6
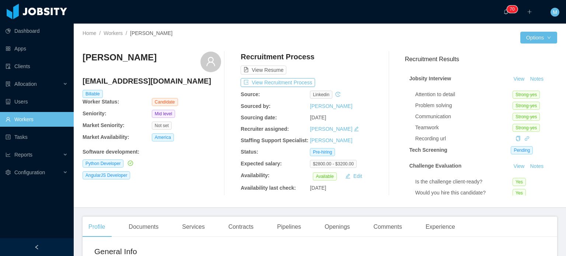
click at [189, 59] on div "[PERSON_NAME]" at bounding box center [151, 62] width 138 height 21
click at [258, 77] on div "Recruitment Process View Resume View Recruitment Process Source: linkedin Sourc…" at bounding box center [309, 124] width 138 height 144
click at [258, 81] on button "View Recruitment Process" at bounding box center [277, 82] width 74 height 9
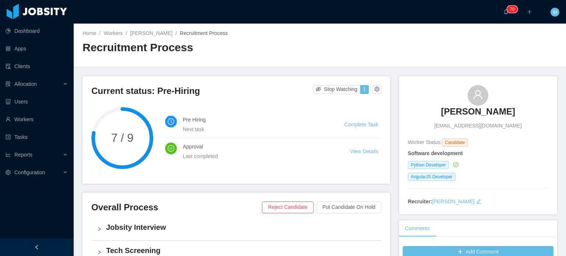
drag, startPoint x: 417, startPoint y: 114, endPoint x: 541, endPoint y: 112, distance: 124.1
click at [541, 112] on div "[PERSON_NAME] [EMAIL_ADDRESS][DOMAIN_NAME]" at bounding box center [478, 107] width 140 height 45
copy h3 "[PERSON_NAME]"
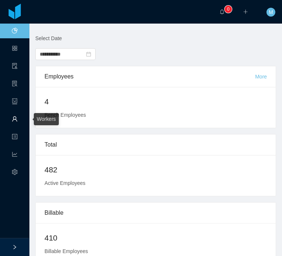
click at [17, 123] on link "Workers" at bounding box center [15, 119] width 6 height 15
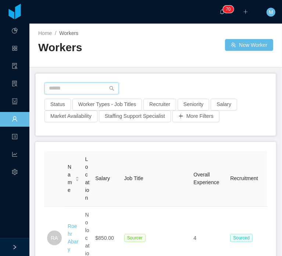
click at [88, 87] on input "text" at bounding box center [82, 88] width 74 height 12
paste input "**********"
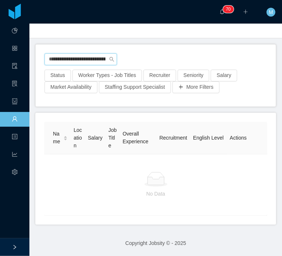
click at [96, 53] on input "**********" at bounding box center [81, 59] width 73 height 12
paste input "text"
type input "**********"
